Goal: Use online tool/utility: Utilize a website feature to perform a specific function

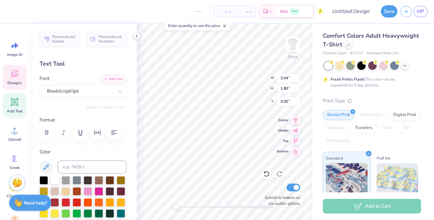
type textarea "Kappa"
type input "3.15"
type input "1.34"
type input "4.91"
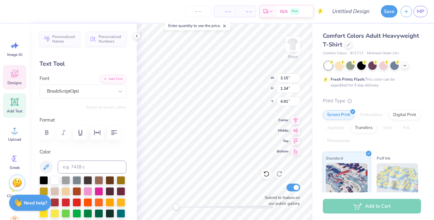
type textarea "Kappa"
type input "11.02"
type input "8.24"
type input "3.90"
type textarea "Gamma"
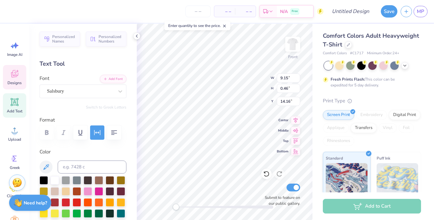
scroll to position [0, 1]
type textarea "GRABBA GRABBA PIZZA"
type textarea "KKG!"
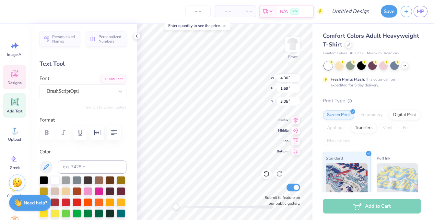
type textarea "Grabba"
type input "4.73"
type textarea "Grabba"
type input "5.02"
type input "1.82"
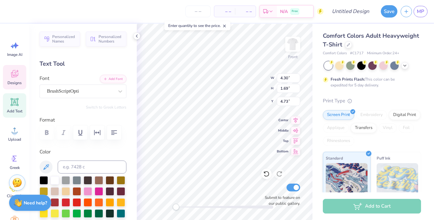
type input "6.22"
type textarea "Pizza"
type input "8.12"
type input "3.35"
type input "6.82"
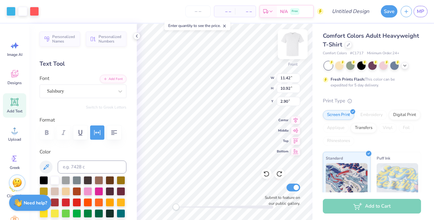
type input "4.11"
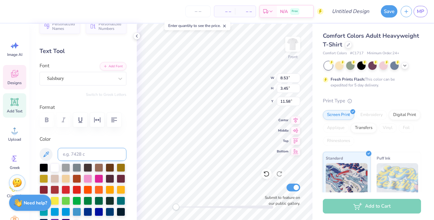
scroll to position [16, 0]
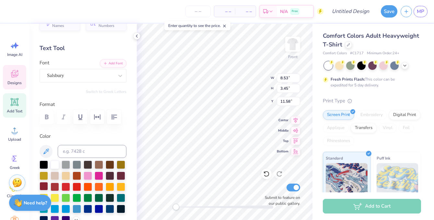
click at [46, 183] on div at bounding box center [44, 186] width 8 height 8
type input "3.90"
type input "1.83"
type input "7.42"
click at [43, 188] on div at bounding box center [44, 186] width 8 height 8
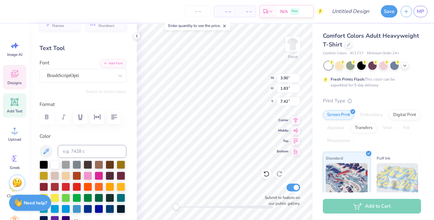
type input "4.82"
type input "1.89"
click at [42, 184] on div at bounding box center [44, 186] width 8 height 8
type input "5.84"
click at [41, 187] on div at bounding box center [44, 186] width 8 height 8
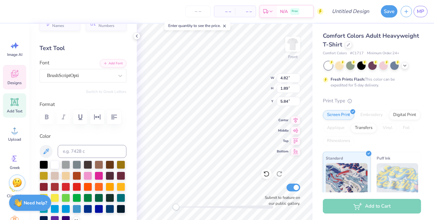
type input "3.90"
type input "1.83"
type input "7.42"
type input "3.66"
type input "3.05"
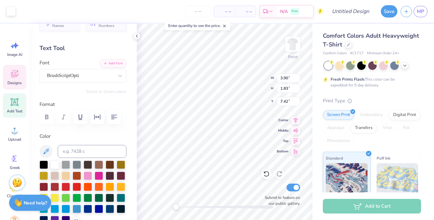
type input "5.21"
click at [41, 186] on div at bounding box center [44, 186] width 8 height 8
click at [46, 182] on div at bounding box center [44, 186] width 8 height 8
type input "8.07"
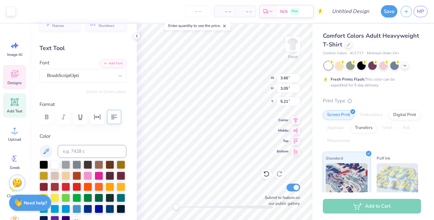
type input "3.34"
type input "10.05"
click at [44, 187] on div at bounding box center [44, 186] width 8 height 8
click at [42, 187] on div at bounding box center [44, 186] width 8 height 8
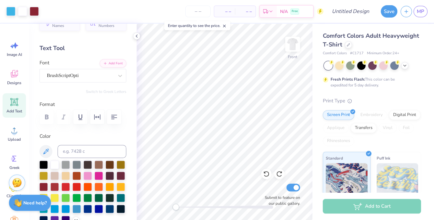
scroll to position [0, 0]
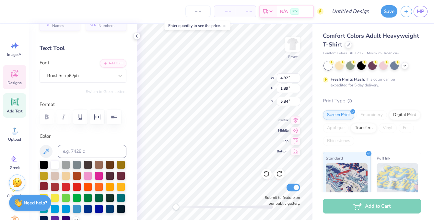
click at [46, 185] on div at bounding box center [44, 186] width 8 height 8
type input "3.90"
type input "1.83"
type input "7.42"
type input "4.82"
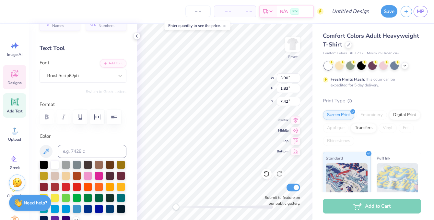
type input "1.89"
type input "5.84"
type input "3.90"
type input "1.83"
type input "7.42"
